Goal: Entertainment & Leisure: Consume media (video, audio)

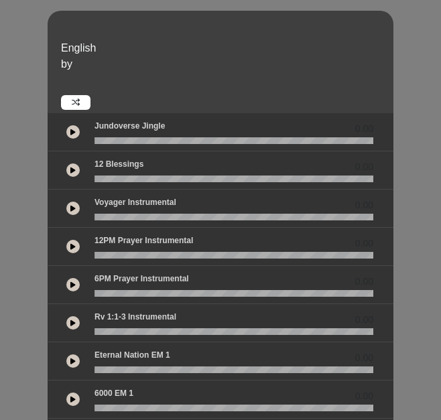
click at [79, 169] on button at bounding box center [72, 169] width 13 height 13
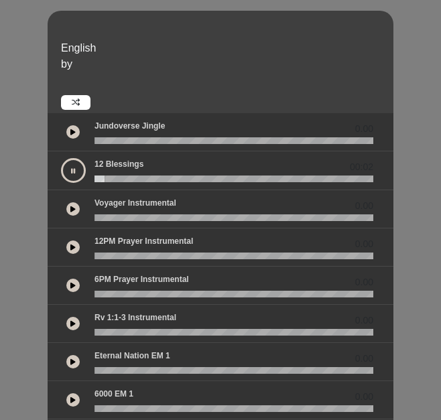
click at [72, 126] on button at bounding box center [72, 131] width 13 height 13
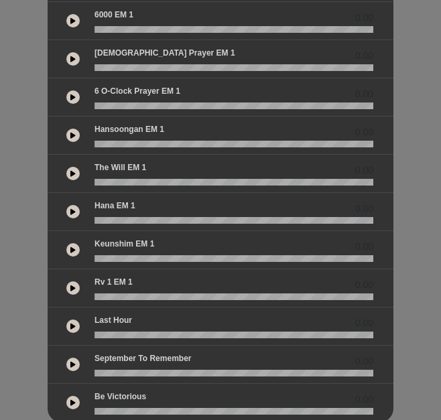
scroll to position [346, 0]
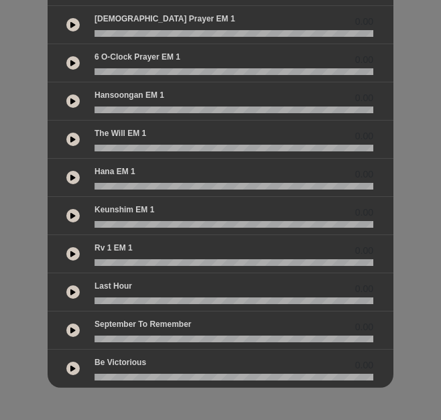
click at [67, 362] on div at bounding box center [72, 368] width 13 height 13
click at [72, 330] on icon at bounding box center [72, 330] width 5 height 7
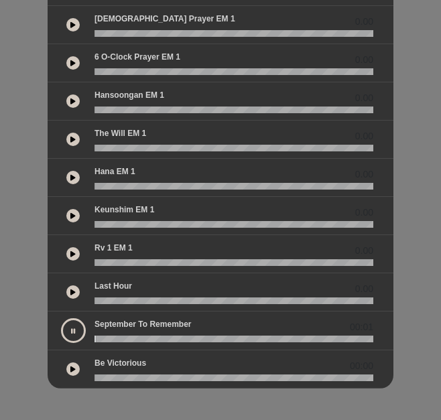
click at [70, 293] on icon at bounding box center [72, 292] width 5 height 7
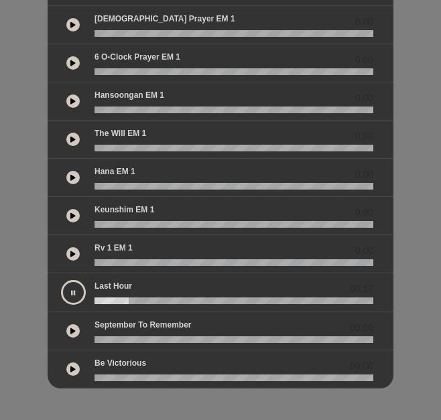
click at [74, 256] on icon at bounding box center [72, 253] width 5 height 7
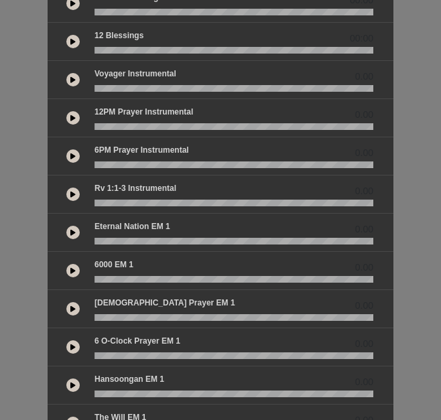
scroll to position [0, 0]
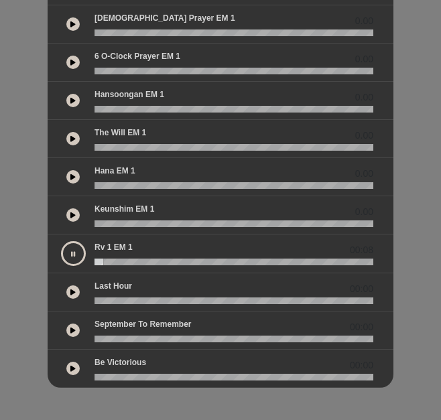
click at [68, 262] on button at bounding box center [73, 253] width 25 height 25
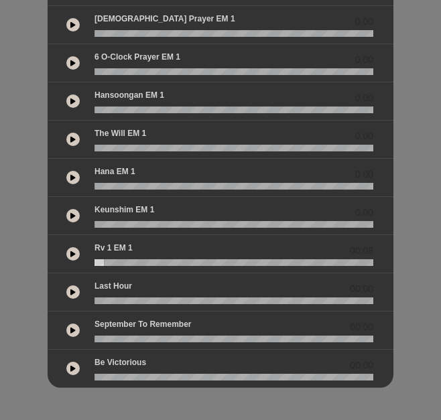
scroll to position [413, 0]
click at [78, 367] on button at bounding box center [72, 368] width 13 height 13
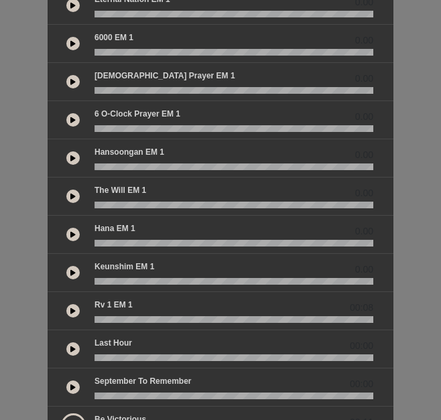
scroll to position [279, 0]
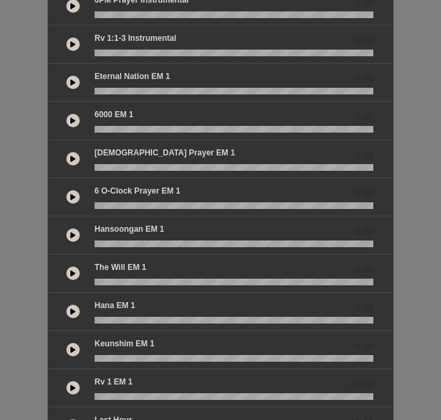
click at [70, 161] on button at bounding box center [72, 158] width 13 height 13
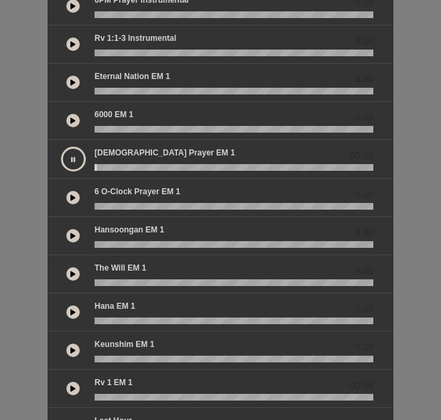
click at [74, 120] on icon at bounding box center [72, 120] width 5 height 7
